Goal: Navigation & Orientation: Find specific page/section

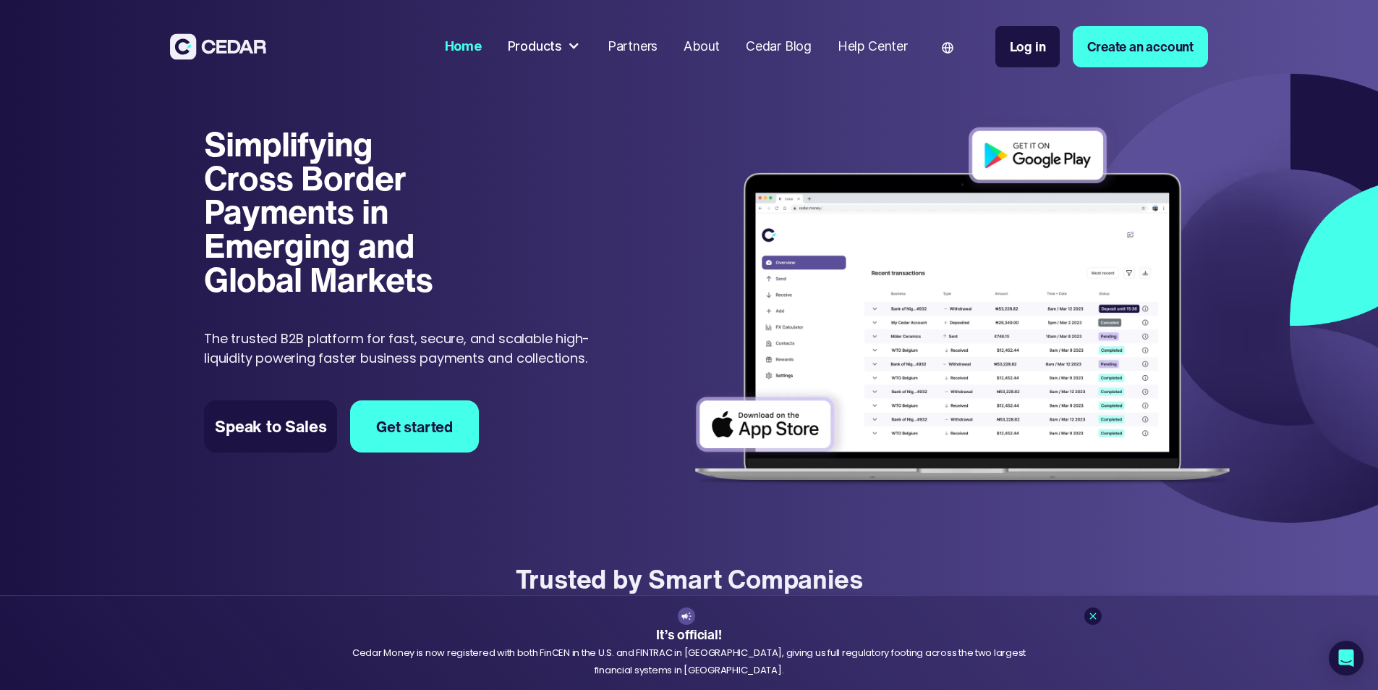
click at [588, 46] on div "Products" at bounding box center [544, 46] width 87 height 33
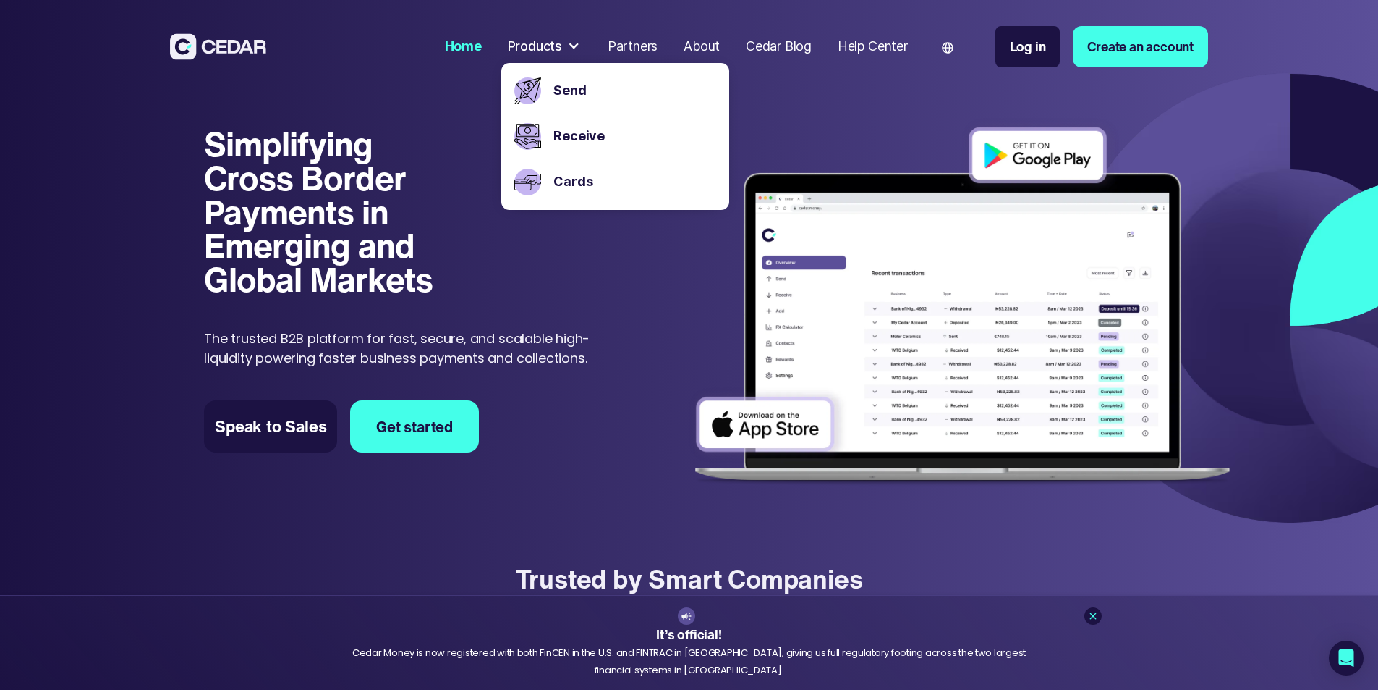
click at [562, 51] on div "Products" at bounding box center [535, 47] width 54 height 20
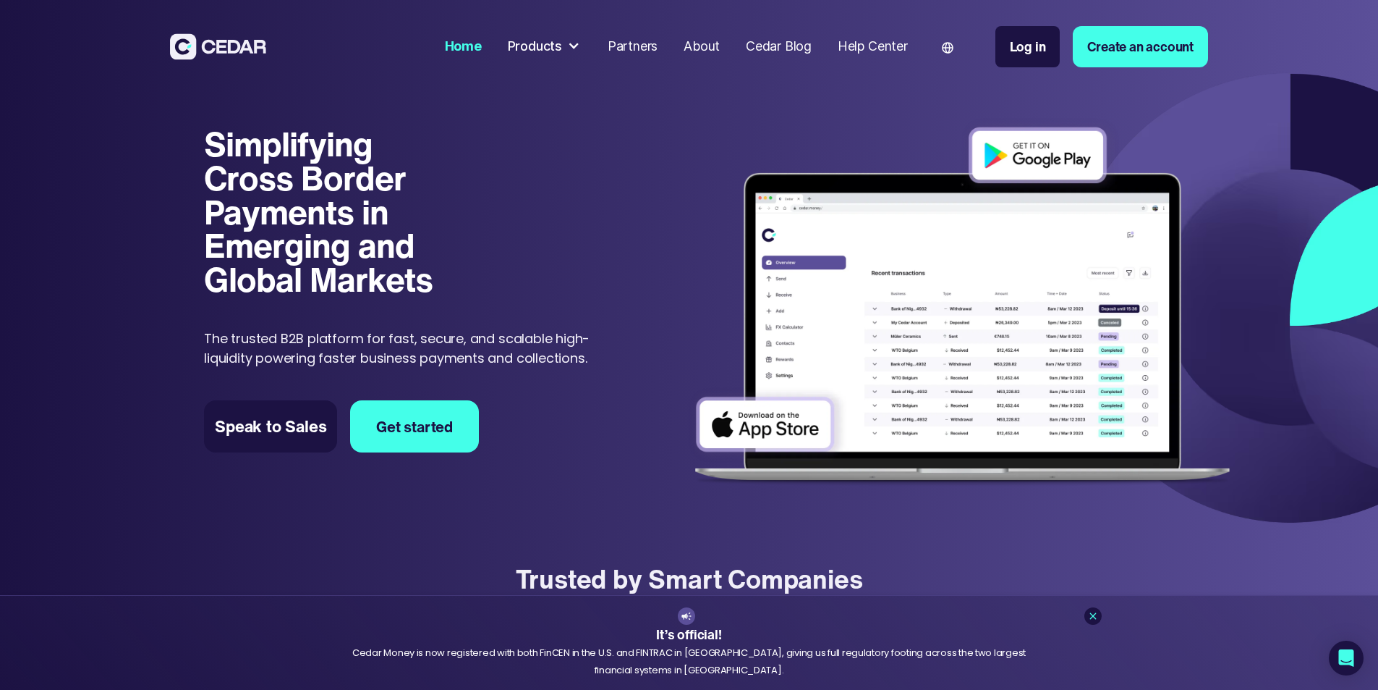
click at [562, 46] on div "Products" at bounding box center [535, 47] width 54 height 20
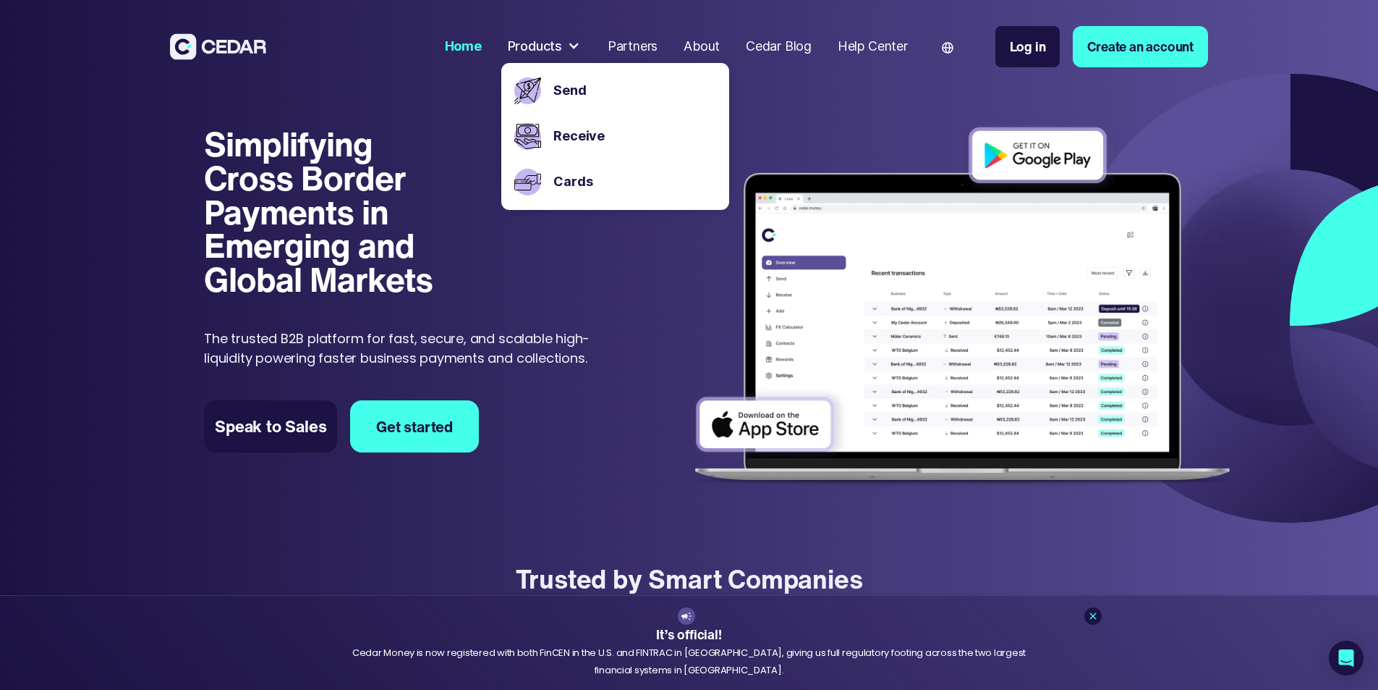
click at [632, 72] on div "Send" at bounding box center [632, 91] width 169 height 46
click at [633, 82] on link "Send" at bounding box center [635, 91] width 162 height 20
